Goal: Information Seeking & Learning: Learn about a topic

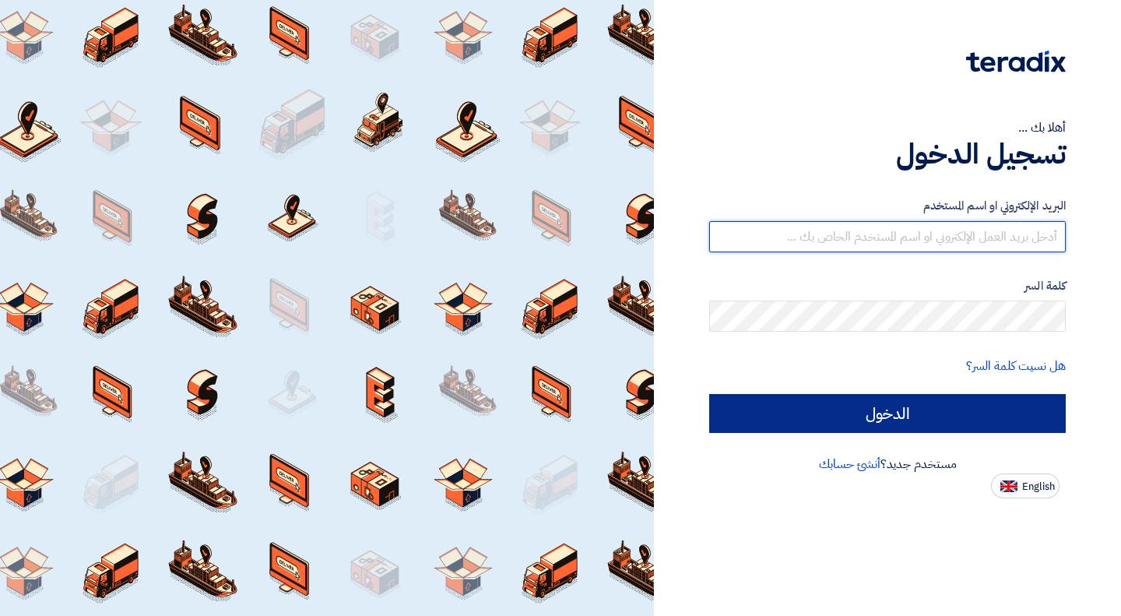
type input "[EMAIL_ADDRESS][DOMAIN_NAME]"
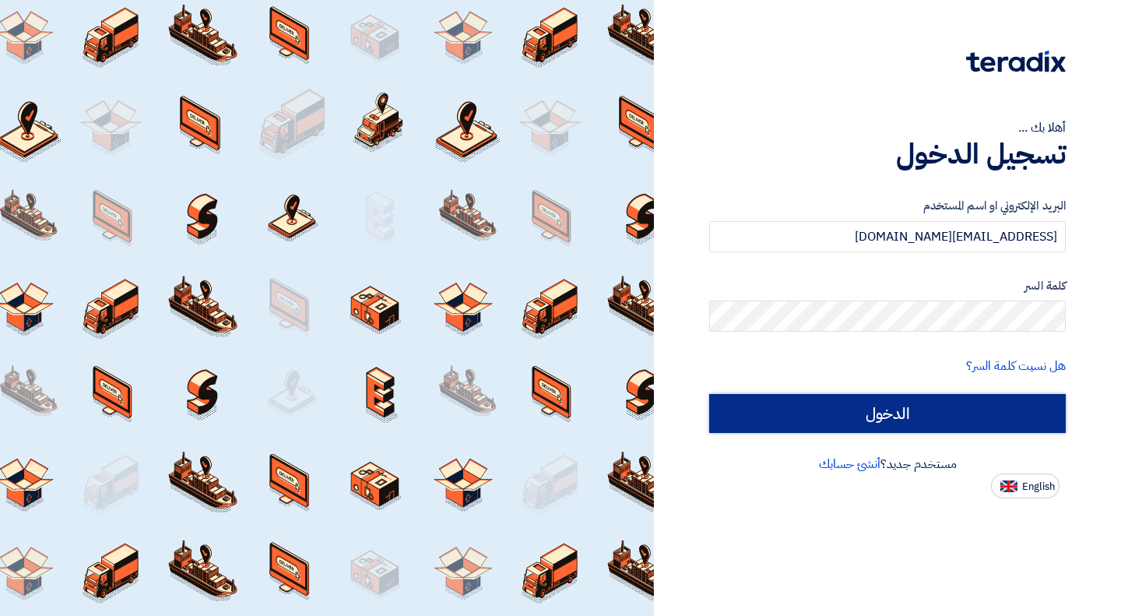
click at [916, 419] on input "الدخول" at bounding box center [887, 413] width 357 height 39
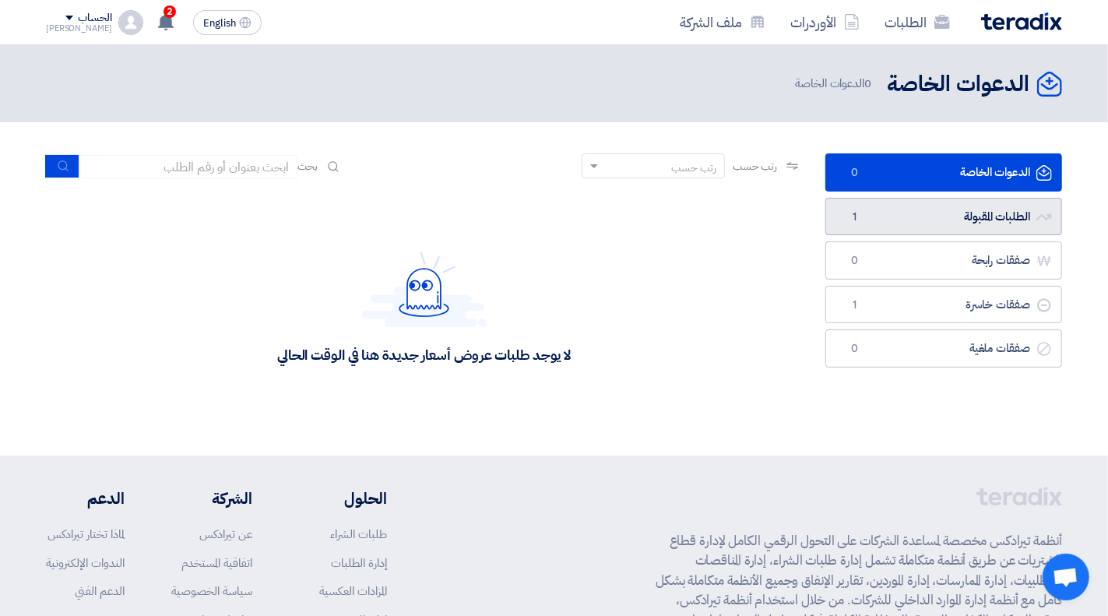
click at [881, 220] on link "الطلبات المقبولة الطلبات المقبولة 1" at bounding box center [943, 217] width 237 height 38
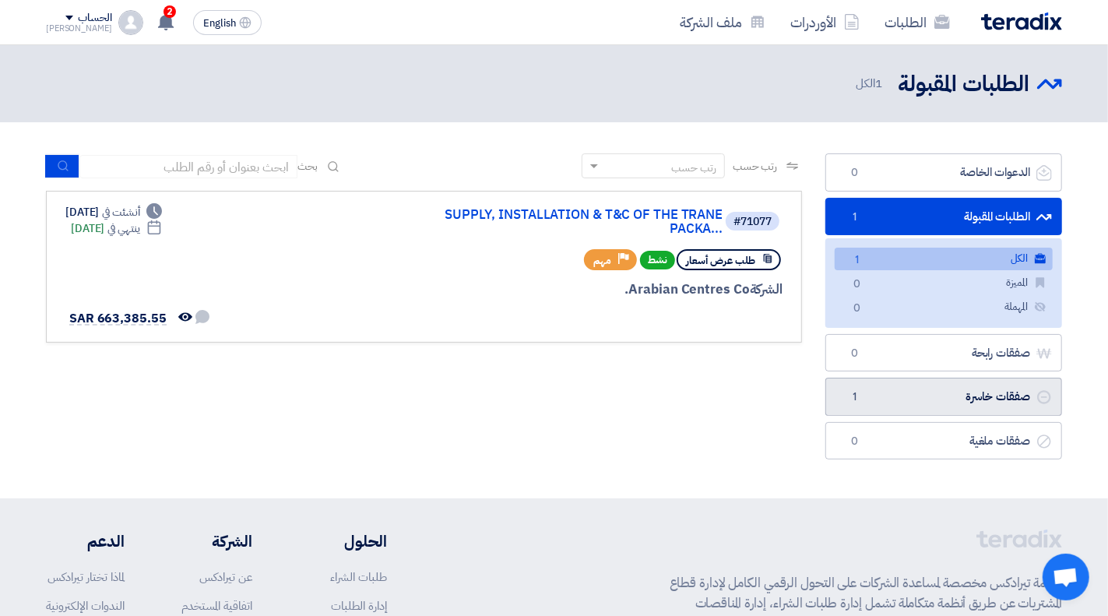
click at [1009, 400] on link "صفقات خاسرة صفقات خاسرة 1" at bounding box center [943, 397] width 237 height 38
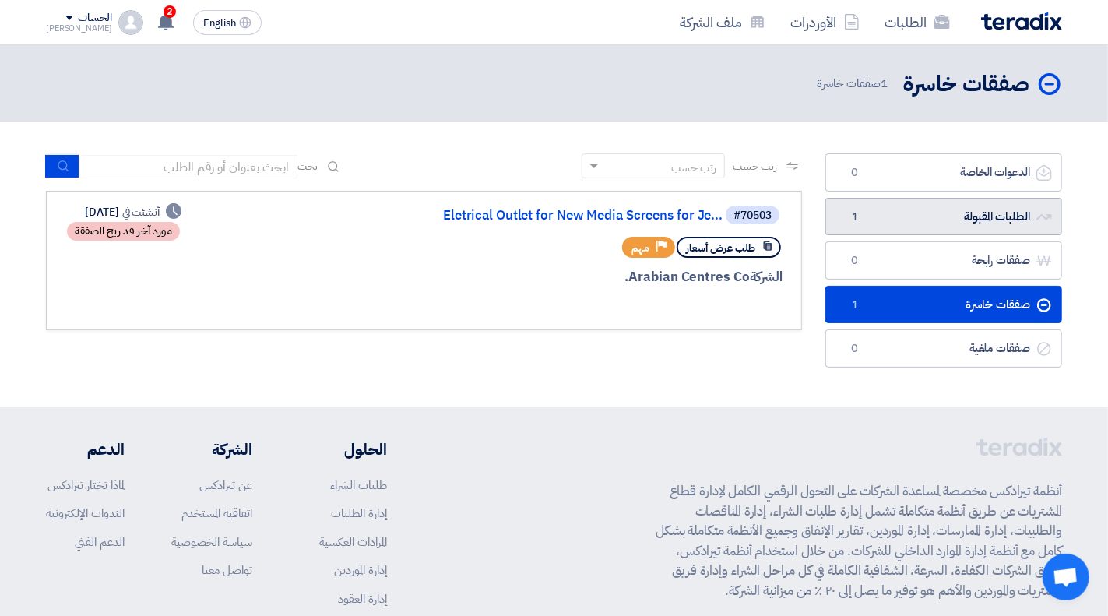
click at [934, 219] on link "الطلبات المقبولة الطلبات المقبولة 1" at bounding box center [943, 217] width 237 height 38
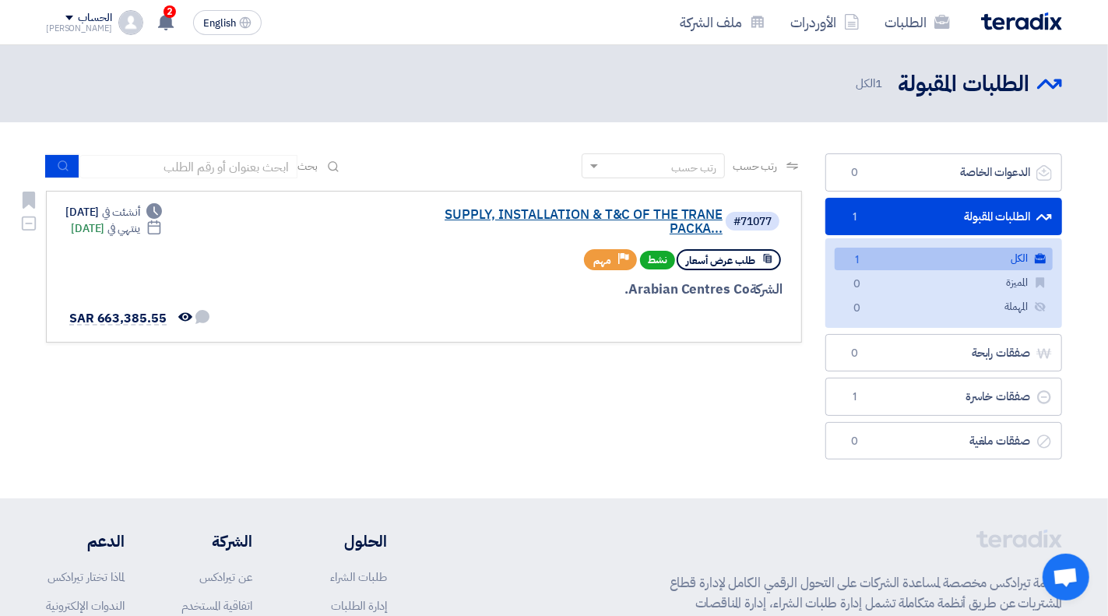
click at [455, 235] on link "SUPPLY, INSTALLATION & T&C OF THE TRANE PACKA..." at bounding box center [566, 222] width 311 height 28
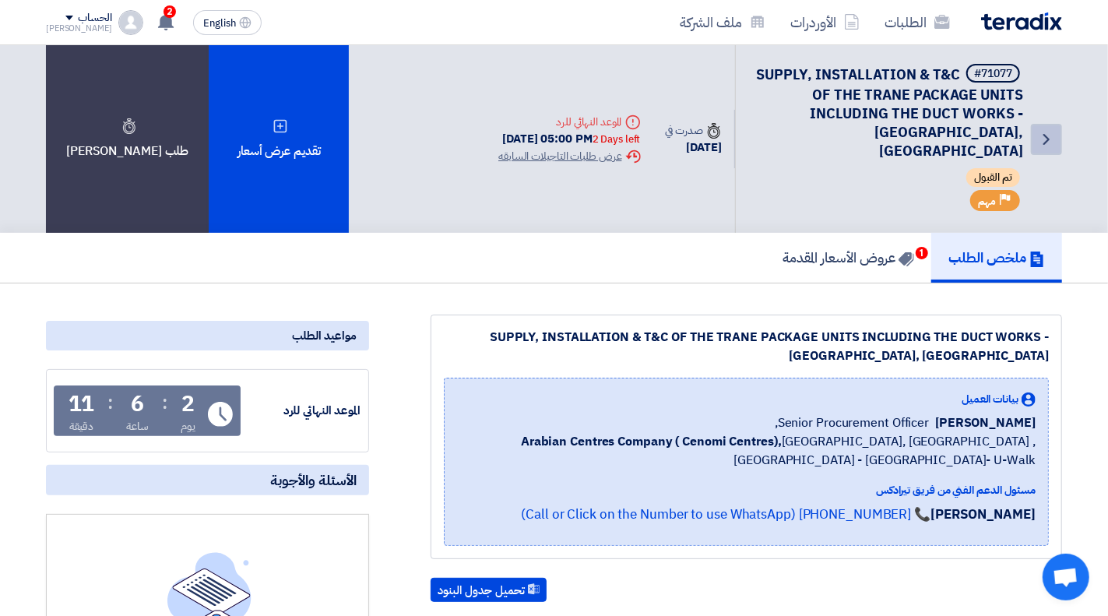
click at [1048, 130] on icon "Back" at bounding box center [1046, 139] width 19 height 19
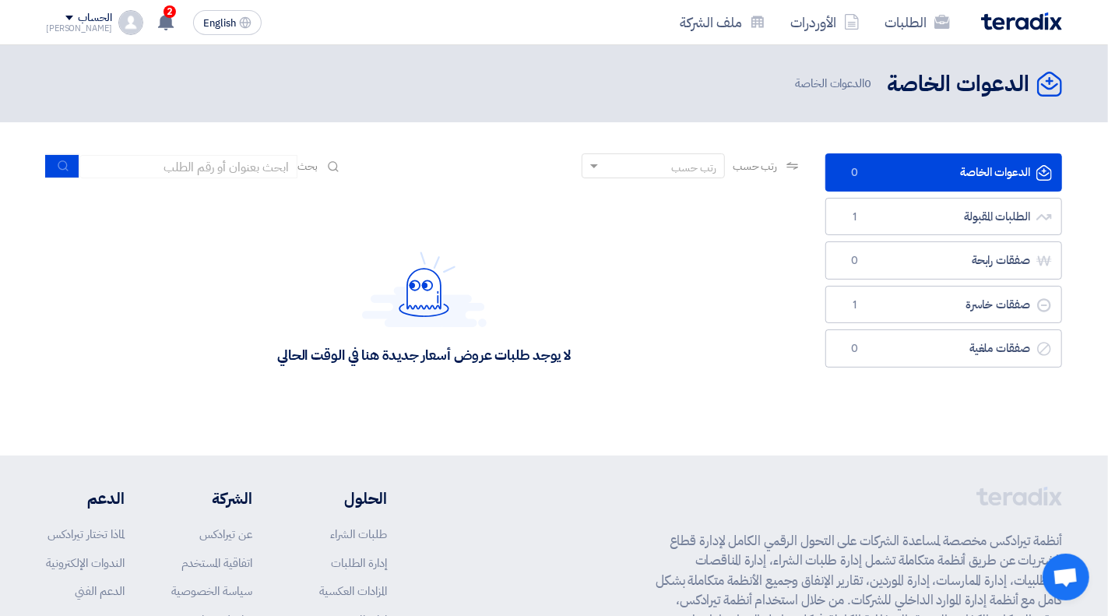
click at [973, 170] on link "الدعوات الخاصة الدعوات الخاصة 0" at bounding box center [943, 172] width 237 height 38
click at [981, 223] on link "الطلبات المقبولة الطلبات المقبولة 1" at bounding box center [943, 217] width 237 height 38
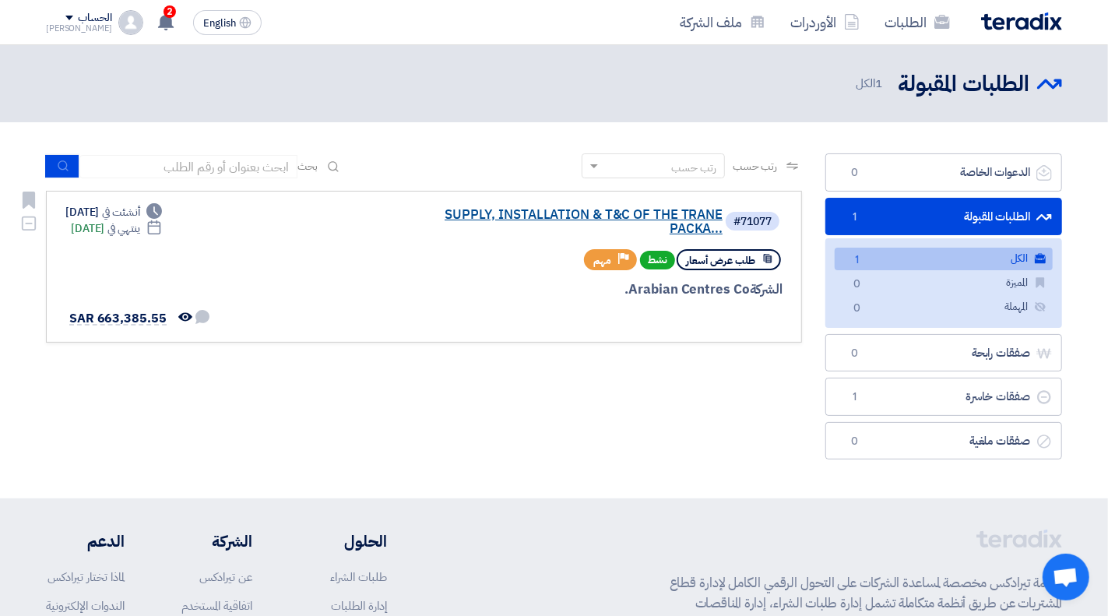
click at [540, 214] on link "SUPPLY, INSTALLATION & T&C OF THE TRANE PACKA..." at bounding box center [566, 222] width 311 height 28
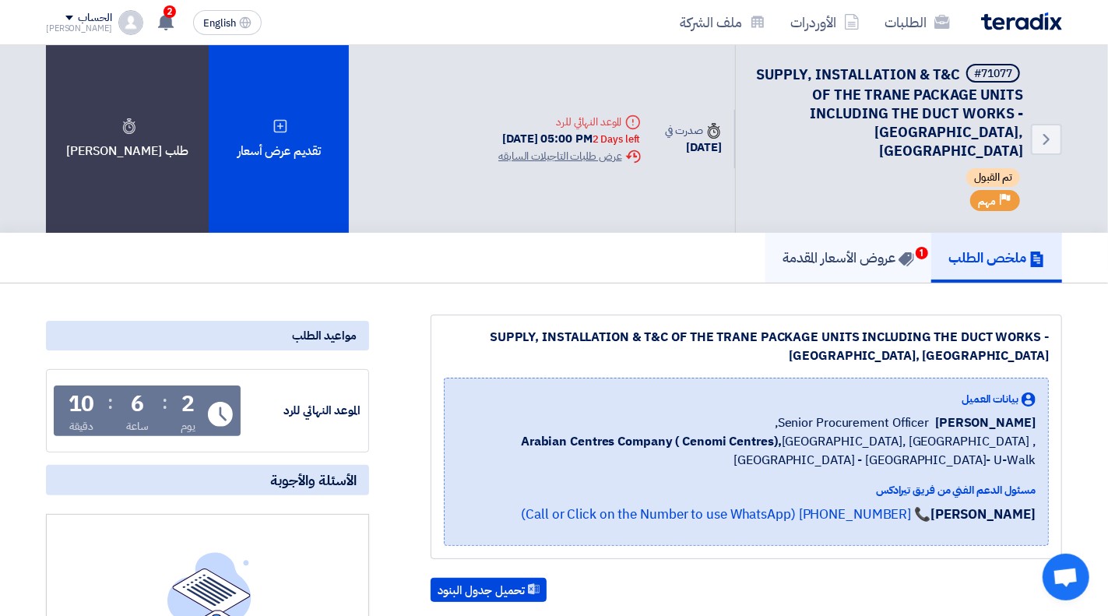
click at [909, 233] on link "عروض الأسعار المقدمة 1" at bounding box center [848, 258] width 166 height 50
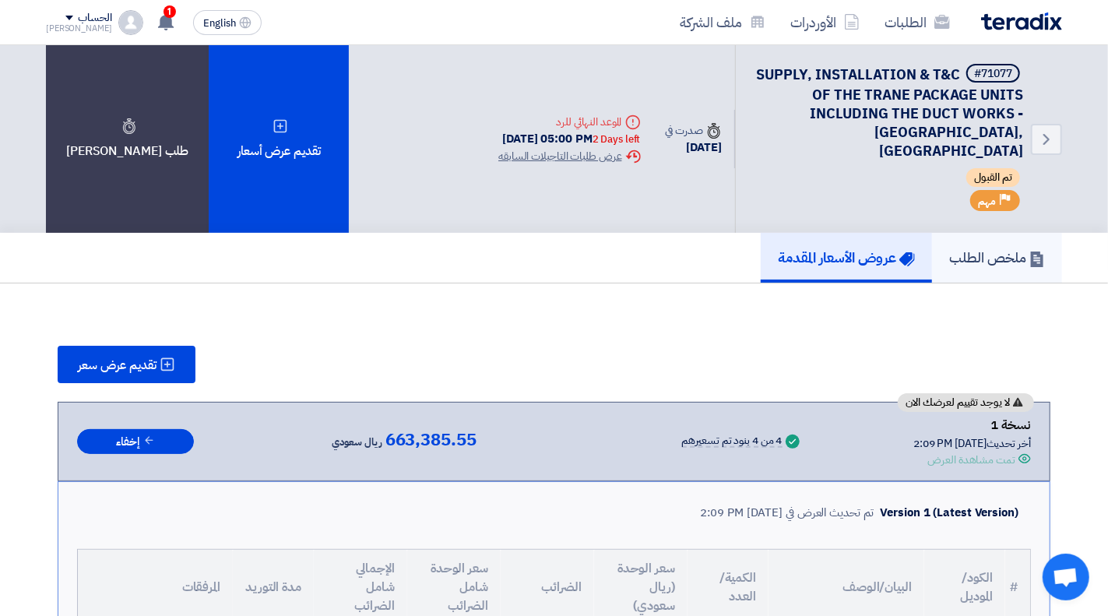
click at [996, 234] on link "ملخص الطلب" at bounding box center [997, 258] width 130 height 50
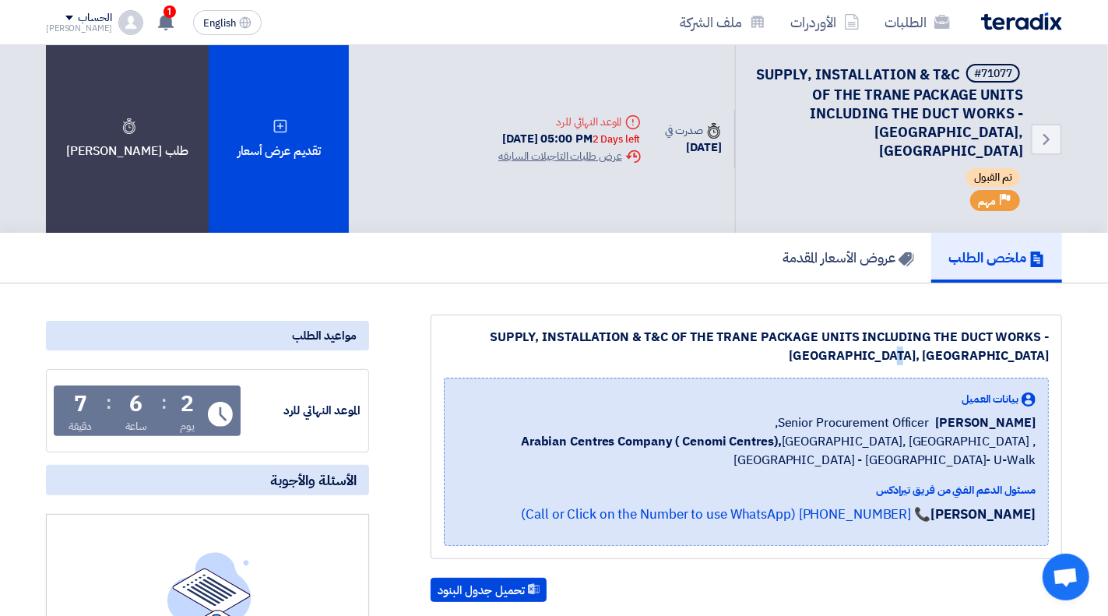
drag, startPoint x: 455, startPoint y: 297, endPoint x: 1049, endPoint y: 313, distance: 594.2
click at [1049, 315] on div "SUPPLY, INSTALLATION & T&C OF THE TRANE PACKAGE UNITS INCLUDING THE DUCT WORKS …" at bounding box center [746, 437] width 631 height 244
drag, startPoint x: 1003, startPoint y: 300, endPoint x: 956, endPoint y: 295, distance: 46.9
click at [1001, 328] on div "SUPPLY, INSTALLATION & T&C OF THE TRANE PACKAGE UNITS INCLUDING THE DUCT WORKS …" at bounding box center [746, 346] width 605 height 37
click at [460, 328] on div "SUPPLY, INSTALLATION & T&C OF THE TRANE PACKAGE UNITS INCLUDING THE DUCT WORKS …" at bounding box center [746, 346] width 605 height 37
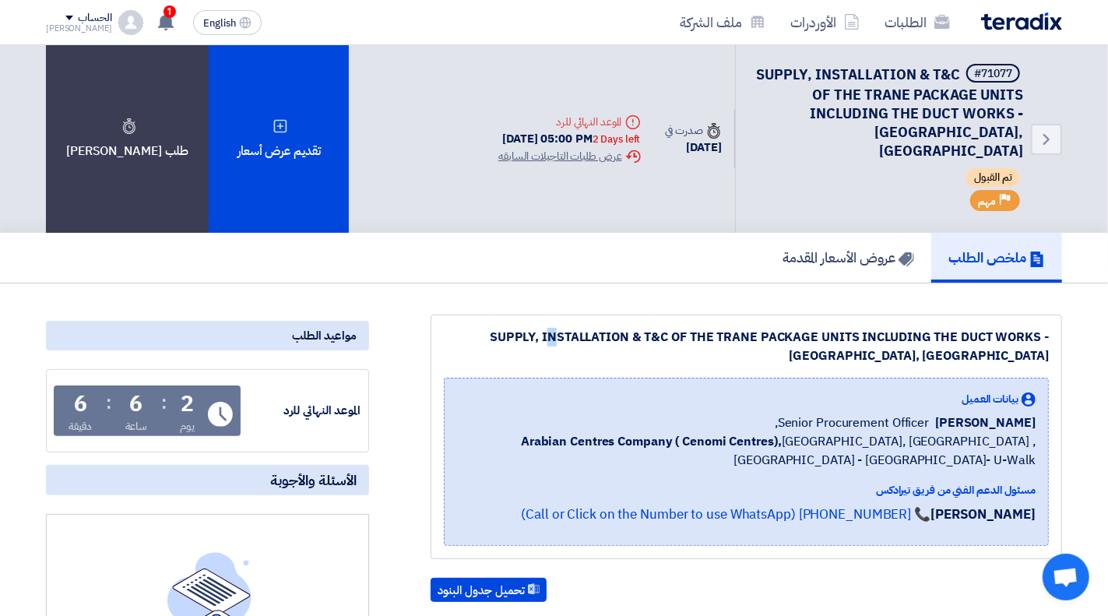
click at [461, 328] on div "SUPPLY, INSTALLATION & T&C OF THE TRANE PACKAGE UNITS INCLUDING THE DUCT WORKS …" at bounding box center [746, 346] width 605 height 37
drag, startPoint x: 454, startPoint y: 295, endPoint x: 1041, endPoint y: 326, distance: 587.8
click at [1041, 328] on div "SUPPLY, INSTALLATION & T&C OF THE TRANE PACKAGE UNITS INCLUDING THE DUCT WORKS …" at bounding box center [746, 346] width 605 height 37
click at [967, 328] on div "SUPPLY, INSTALLATION & T&C OF THE TRANE PACKAGE UNITS INCLUDING THE DUCT WORKS …" at bounding box center [746, 346] width 605 height 37
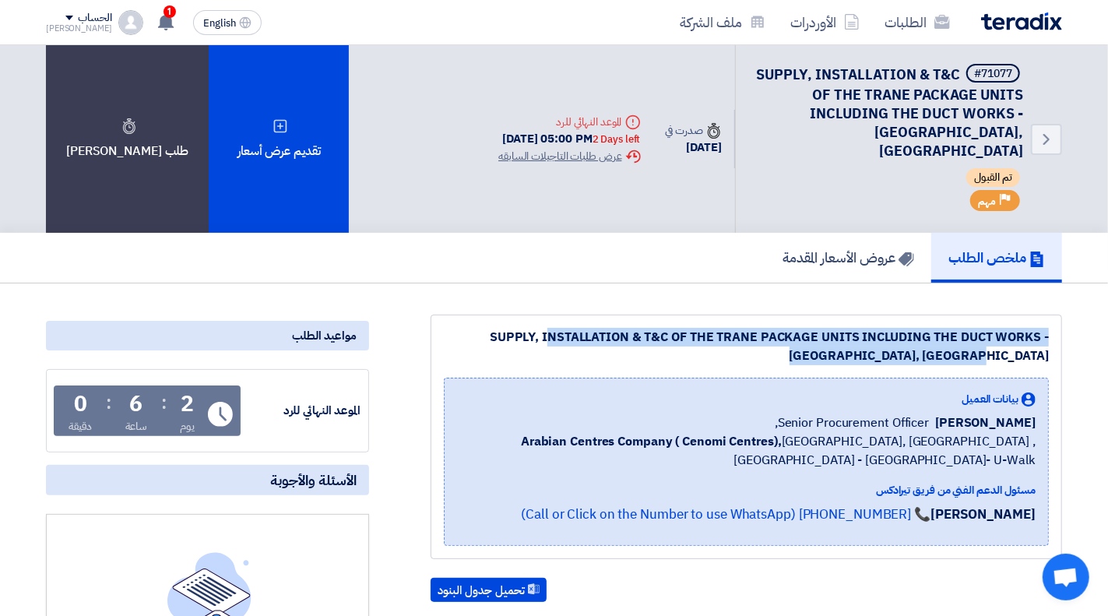
drag, startPoint x: 998, startPoint y: 314, endPoint x: 1067, endPoint y: 287, distance: 73.4
